Goal: Information Seeking & Learning: Learn about a topic

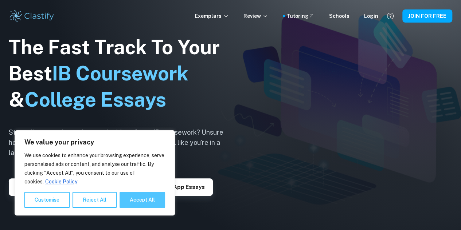
click at [149, 198] on button "Accept All" at bounding box center [142, 200] width 46 height 16
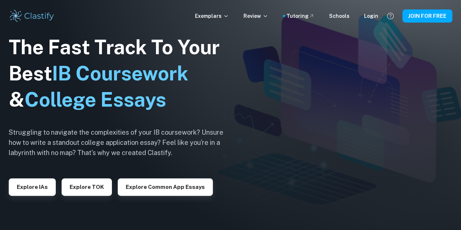
checkbox input "true"
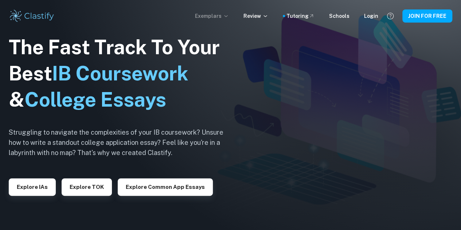
click at [211, 16] on p "Exemplars" at bounding box center [212, 16] width 34 height 8
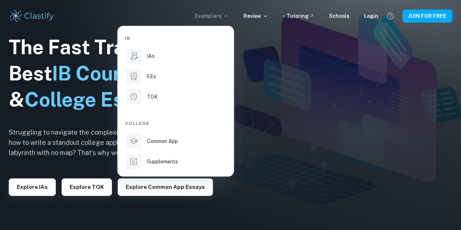
click at [256, 17] on div at bounding box center [230, 115] width 461 height 230
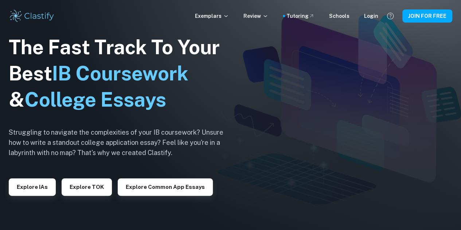
click at [275, 15] on div "Exemplars Review Tutoring Schools Login" at bounding box center [286, 16] width 183 height 8
click at [268, 16] on icon at bounding box center [265, 16] width 6 height 6
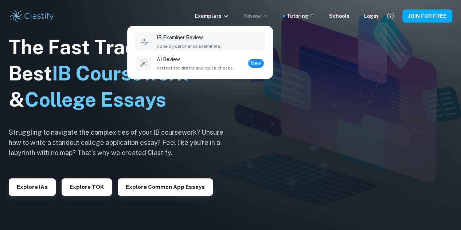
click at [180, 42] on div "IB Examiner Review Done by certifier IB examiners." at bounding box center [189, 42] width 65 height 16
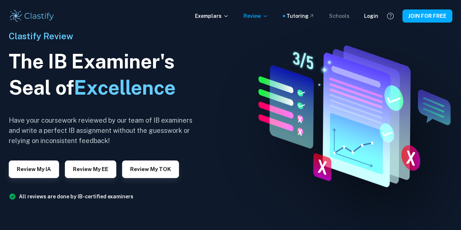
click at [337, 16] on div "Schools" at bounding box center [339, 16] width 20 height 8
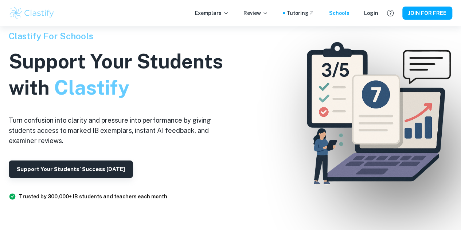
scroll to position [7, 0]
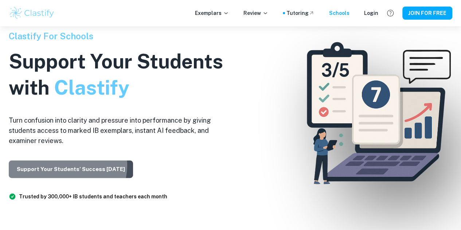
click at [67, 166] on button "Support Your Students’ Success [DATE]" at bounding box center [71, 169] width 124 height 17
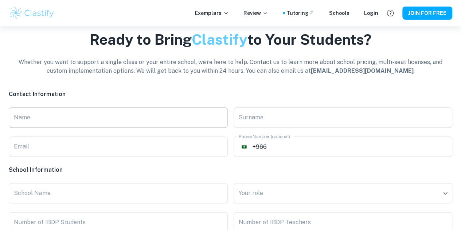
scroll to position [1593, 0]
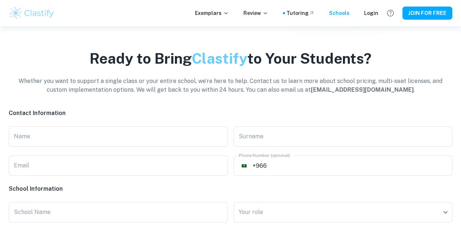
scroll to position [7, 0]
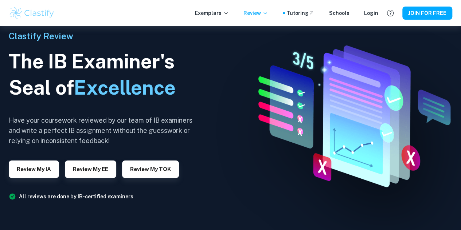
scroll to position [45, 0]
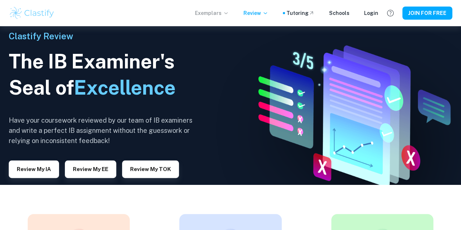
click at [217, 16] on p "Exemplars" at bounding box center [212, 13] width 34 height 8
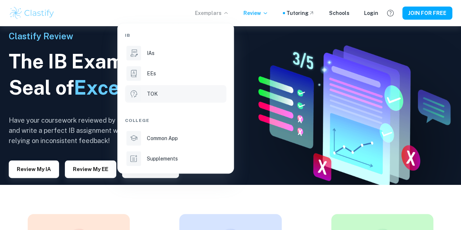
click at [169, 87] on li "TOK" at bounding box center [175, 93] width 101 height 17
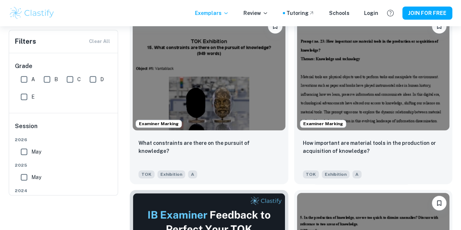
scroll to position [111, 0]
